Goal: Task Accomplishment & Management: Use online tool/utility

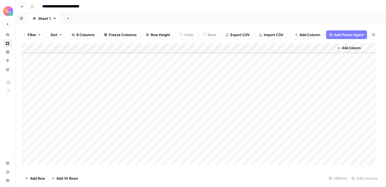
scroll to position [152, 0]
click at [229, 110] on div "Add Column" at bounding box center [200, 104] width 357 height 122
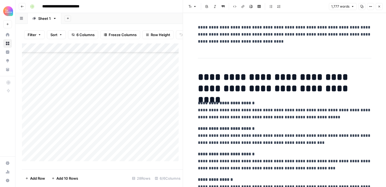
click at [363, 9] on button "Copy" at bounding box center [361, 6] width 7 height 7
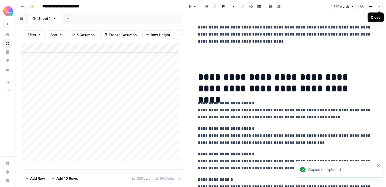
click at [378, 6] on icon "button" at bounding box center [378, 6] width 3 height 3
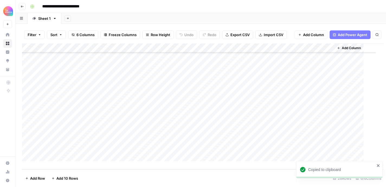
scroll to position [150, 0]
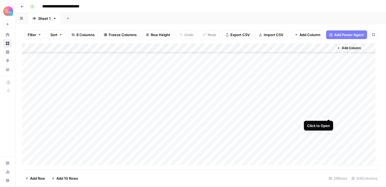
click at [328, 113] on div "Add Column" at bounding box center [200, 104] width 357 height 122
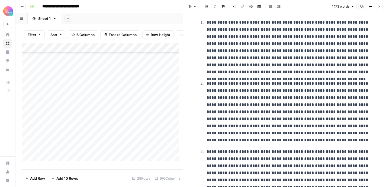
scroll to position [23, 0]
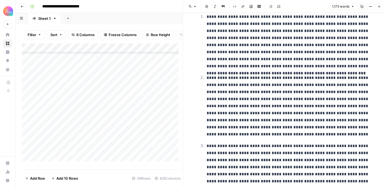
drag, startPoint x: 204, startPoint y: 79, endPoint x: 223, endPoint y: 123, distance: 47.7
click at [223, 123] on p "**********" at bounding box center [288, 105] width 165 height 63
drag, startPoint x: 227, startPoint y: 135, endPoint x: 198, endPoint y: 19, distance: 120.2
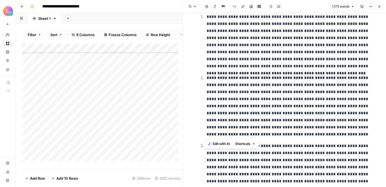
copy ol "**********"
